Goal: Find specific page/section: Find specific page/section

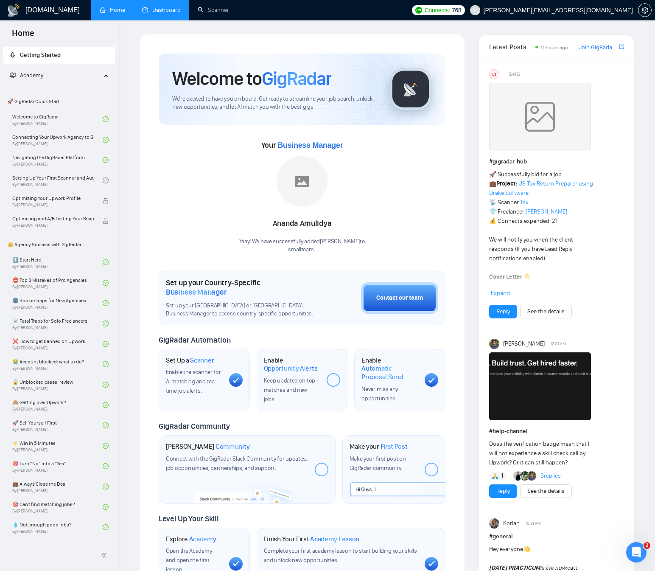
click at [153, 13] on link "Dashboard" at bounding box center [161, 9] width 39 height 7
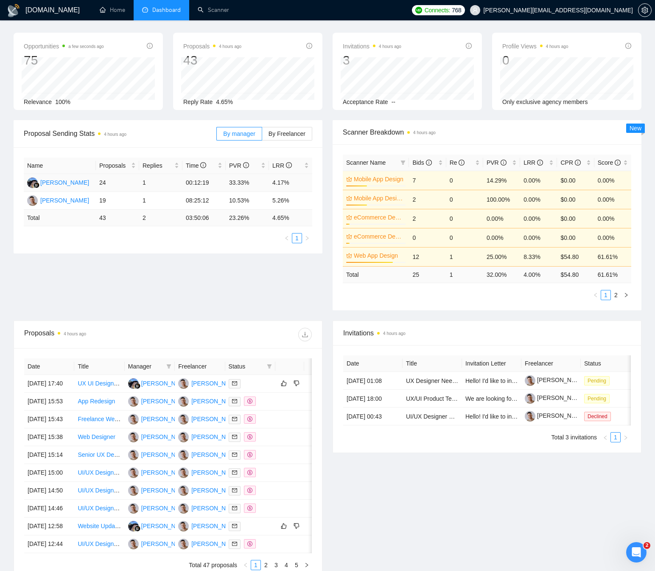
scroll to position [28, 0]
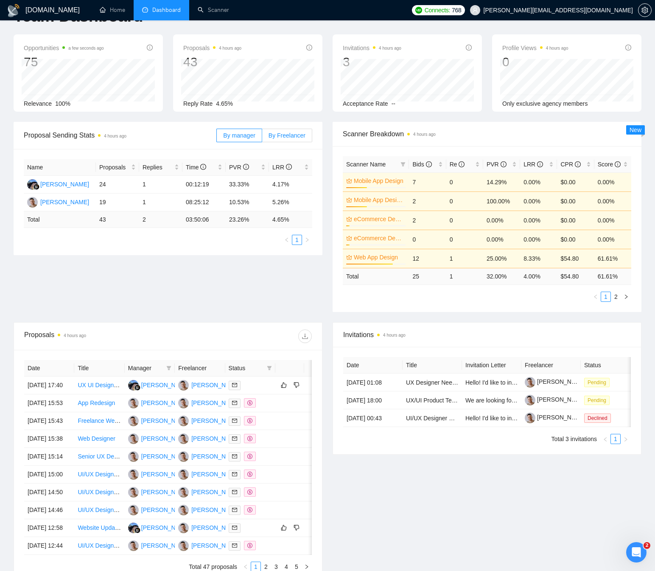
click at [275, 133] on span "By Freelancer" at bounding box center [287, 135] width 37 height 7
click at [262, 137] on input "By Freelancer" at bounding box center [262, 137] width 0 height 0
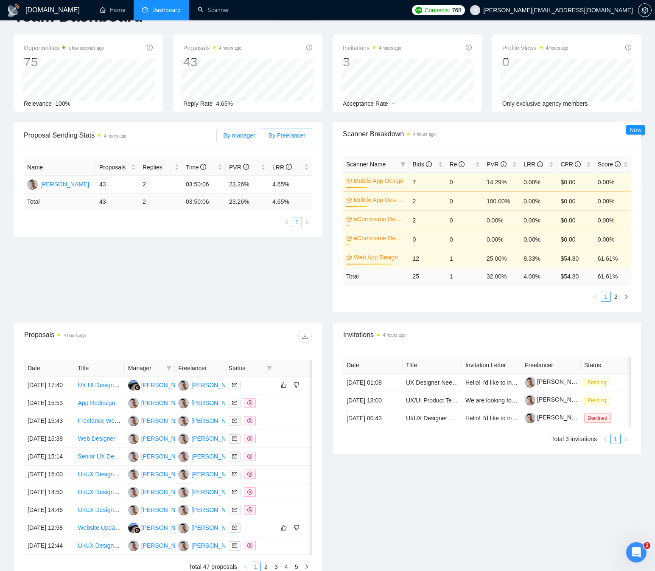
click at [238, 133] on span "By manager" at bounding box center [239, 135] width 32 height 7
click at [217, 137] on input "By manager" at bounding box center [217, 137] width 0 height 0
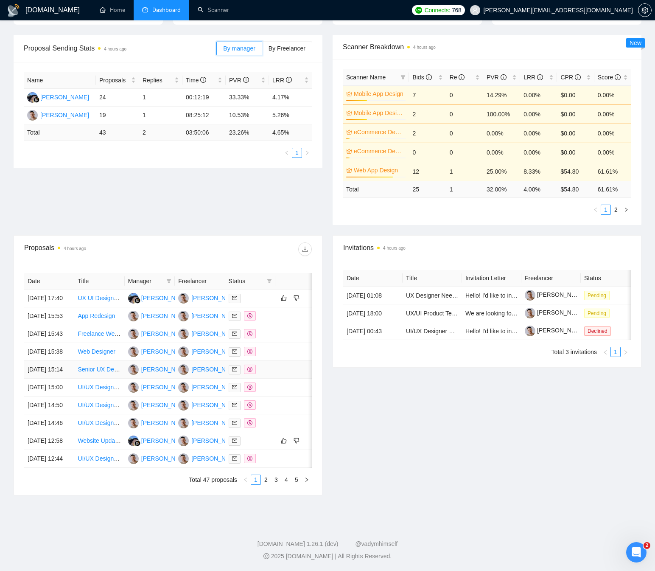
scroll to position [195, 0]
click at [268, 478] on link "2" at bounding box center [265, 479] width 9 height 9
click at [255, 479] on link "1" at bounding box center [255, 479] width 9 height 9
